Goal: Find contact information: Obtain details needed to contact an individual or organization

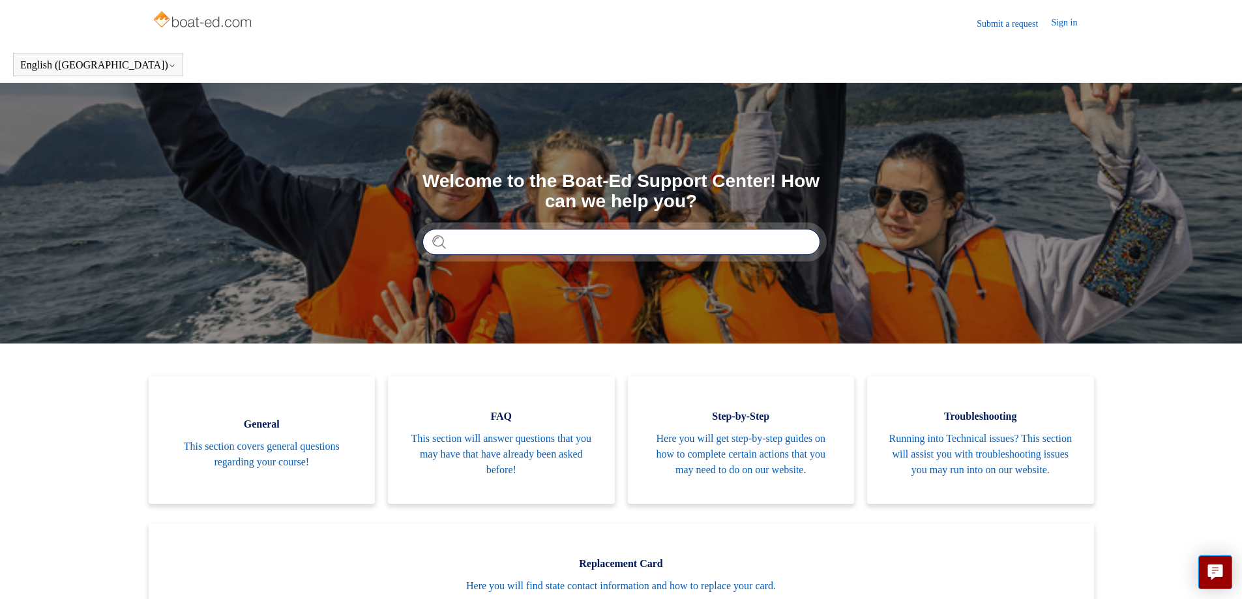
click at [519, 247] on input "Search" at bounding box center [622, 242] width 398 height 26
click at [1066, 23] on link "Sign in" at bounding box center [1070, 24] width 39 height 16
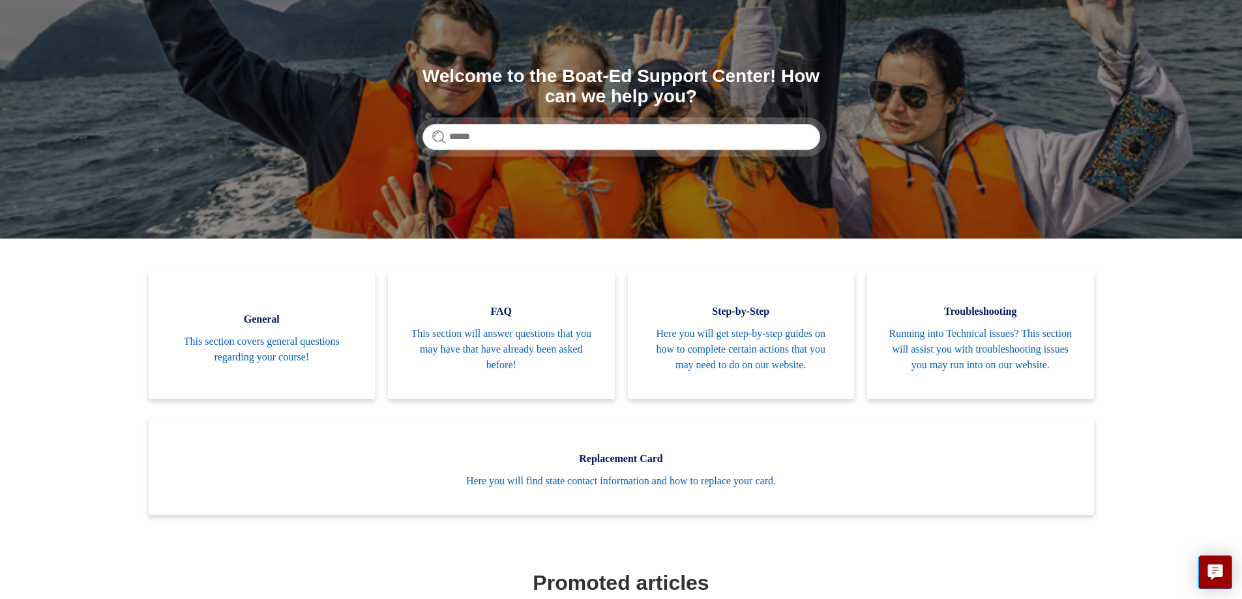
scroll to position [130, 0]
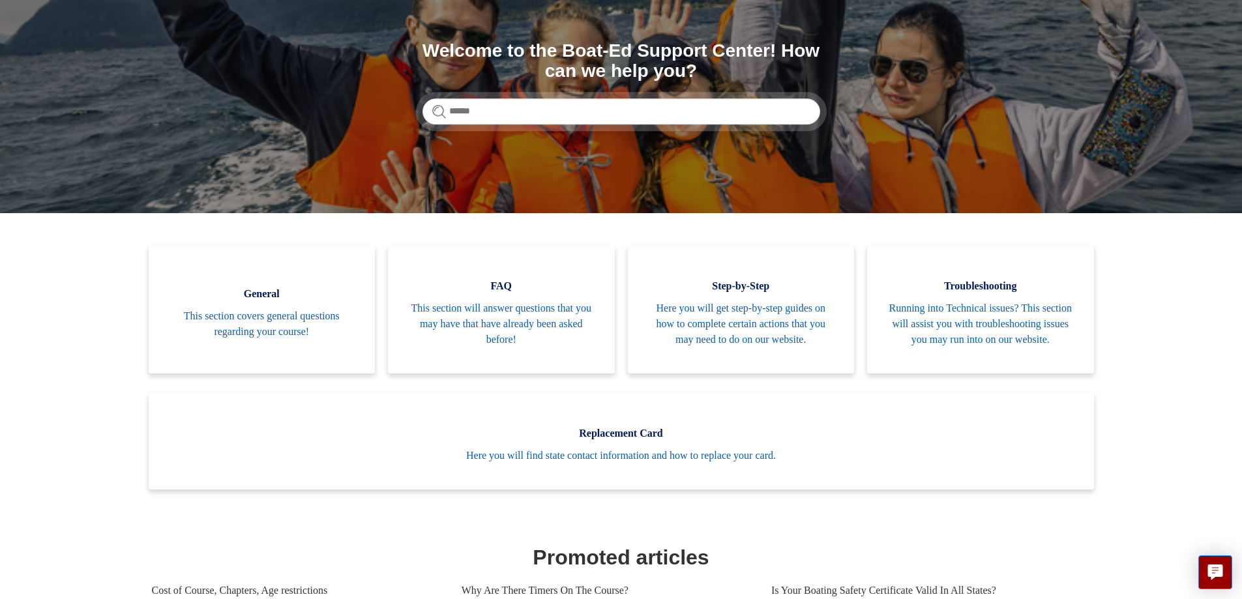
click at [502, 111] on input "Search" at bounding box center [622, 111] width 398 height 26
type input "**********"
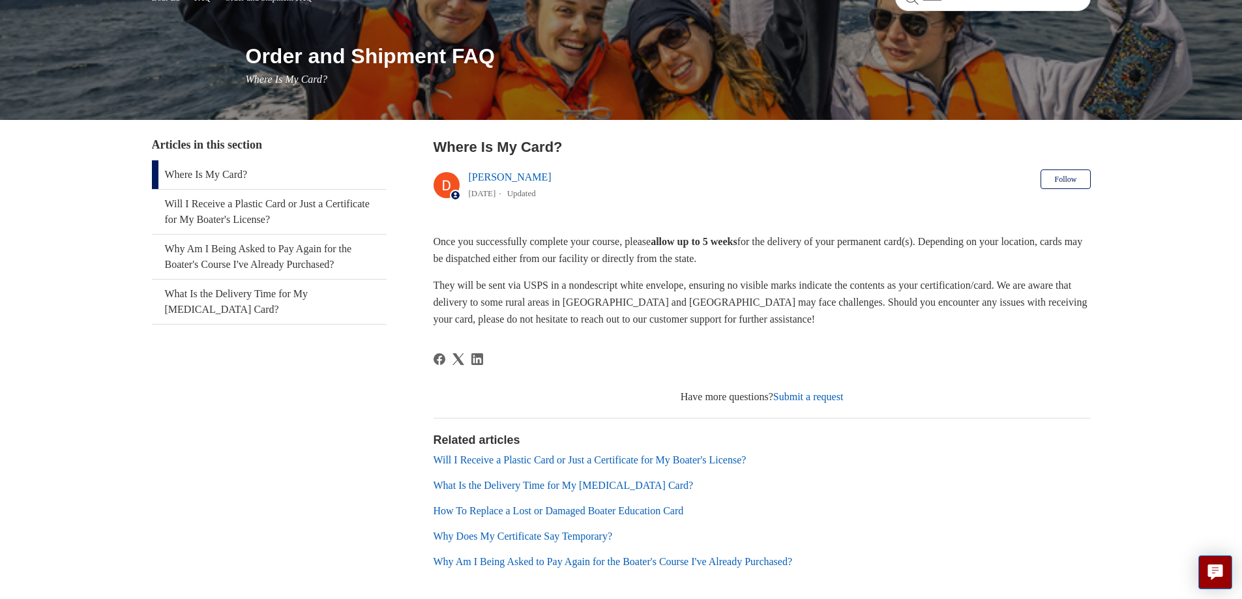
scroll to position [192, 0]
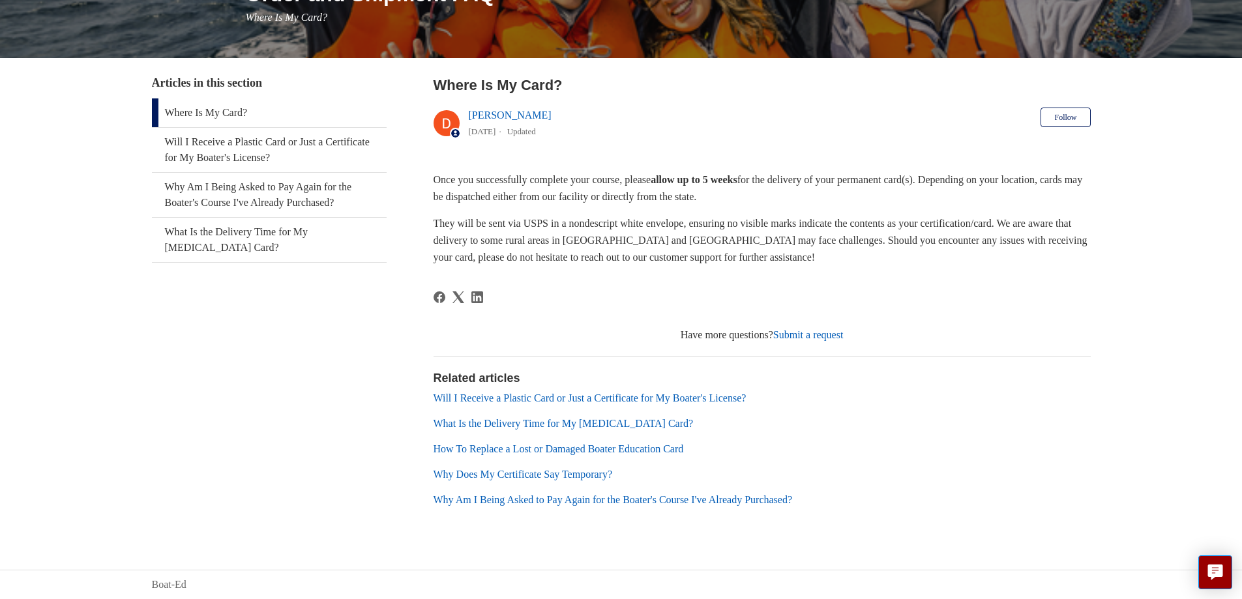
click at [807, 333] on link "Submit a request" at bounding box center [808, 334] width 70 height 11
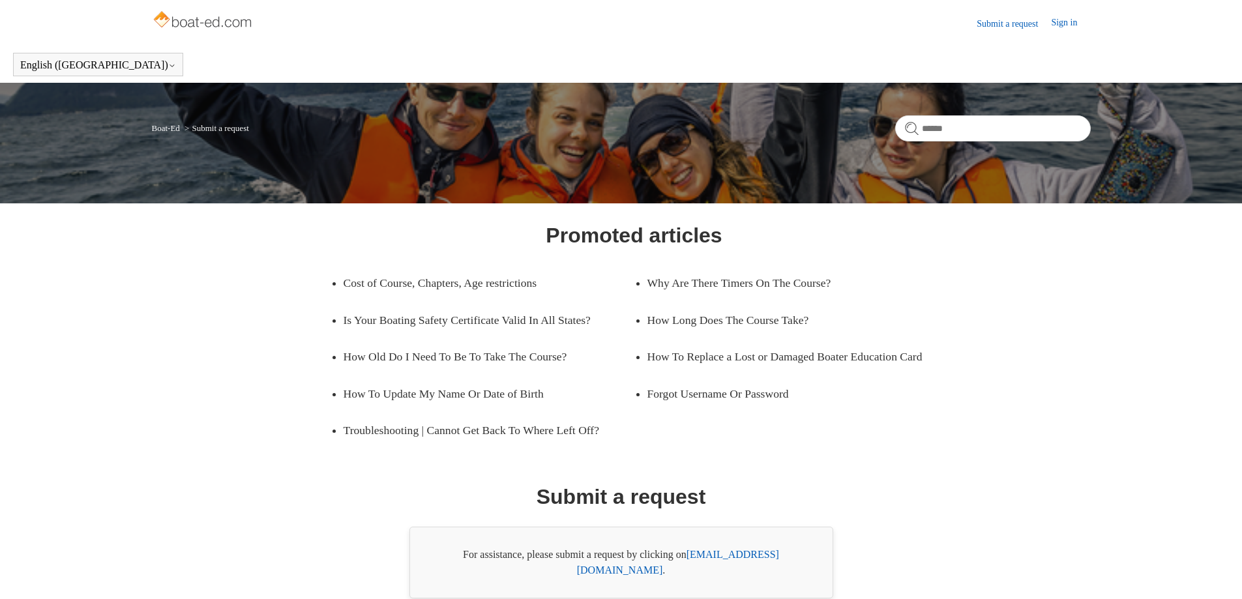
scroll to position [69, 0]
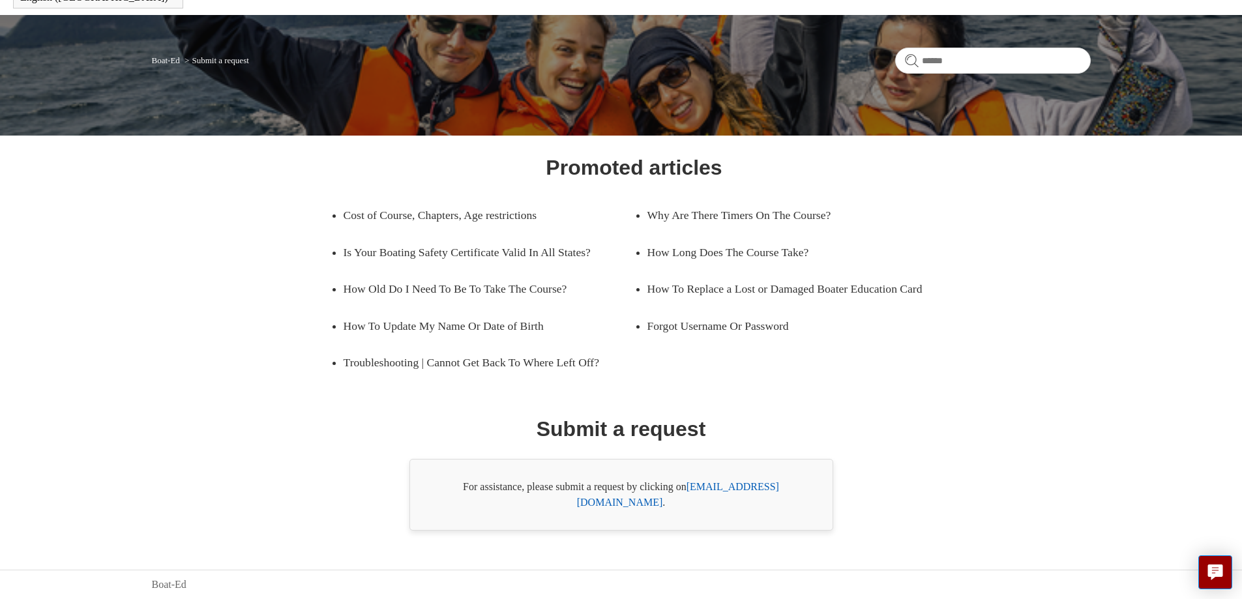
click at [753, 503] on link "support@boat-ed.com" at bounding box center [678, 494] width 202 height 27
click at [750, 501] on link "support@boat-ed.com" at bounding box center [678, 494] width 202 height 27
